Goal: Go to known website: Go to known website

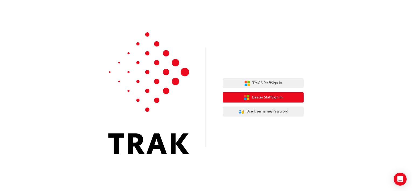
click at [282, 99] on span "Dealer Staff Sign In" at bounding box center [267, 97] width 31 height 6
